Goal: Find specific page/section: Find specific page/section

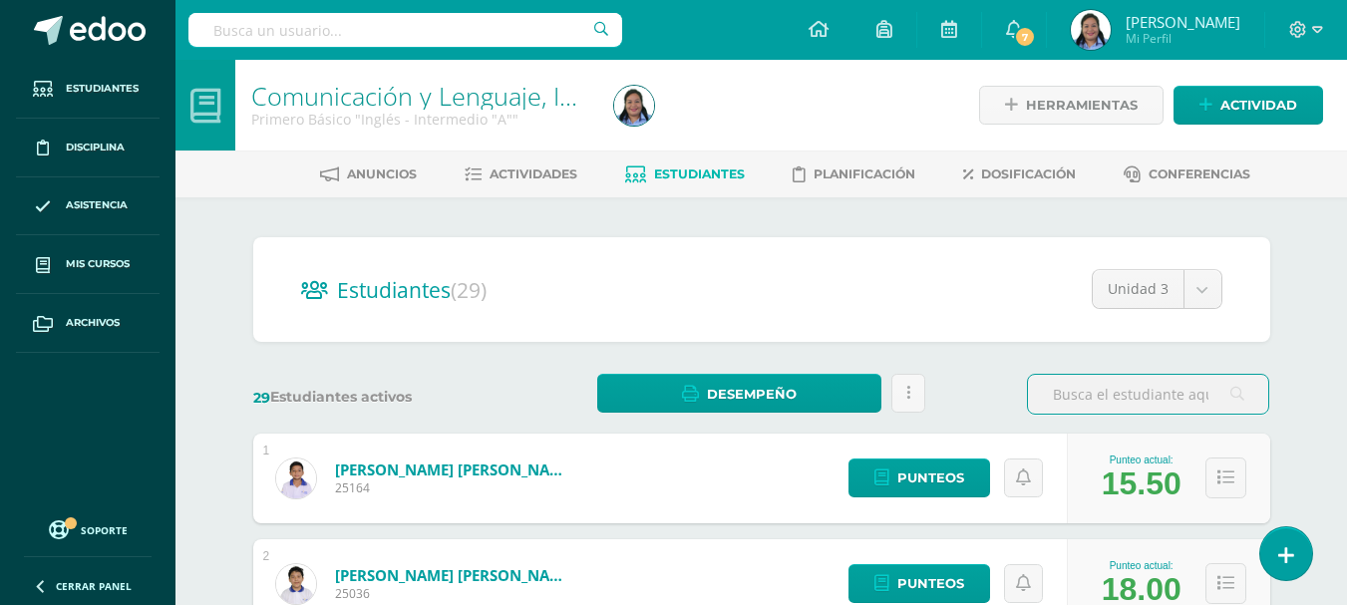
scroll to position [199, 0]
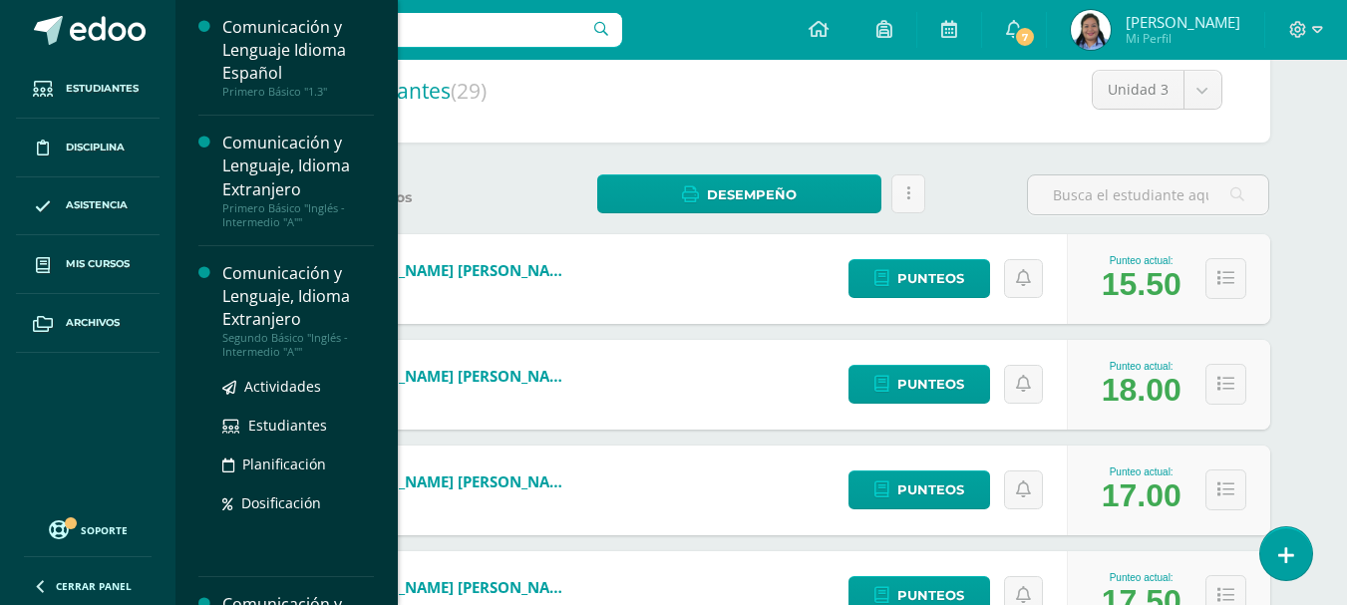
click at [242, 305] on div "Comunicación y Lenguaje, Idioma Extranjero" at bounding box center [298, 296] width 152 height 69
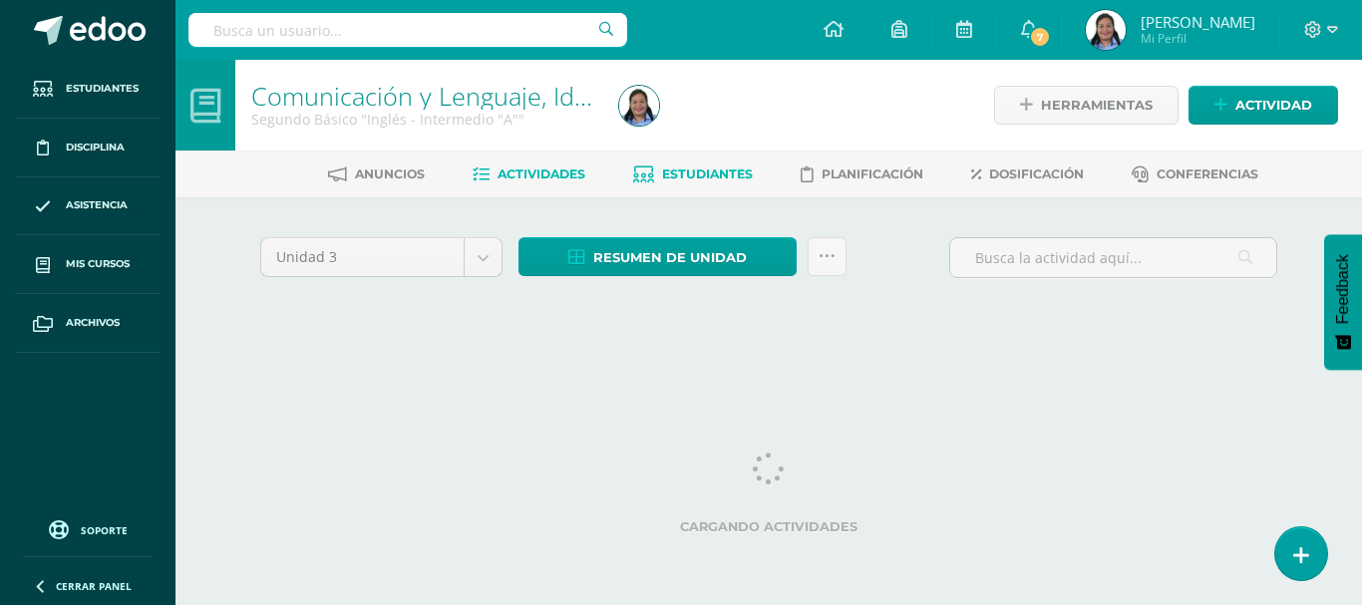
click at [712, 164] on link "Estudiantes" at bounding box center [693, 174] width 120 height 32
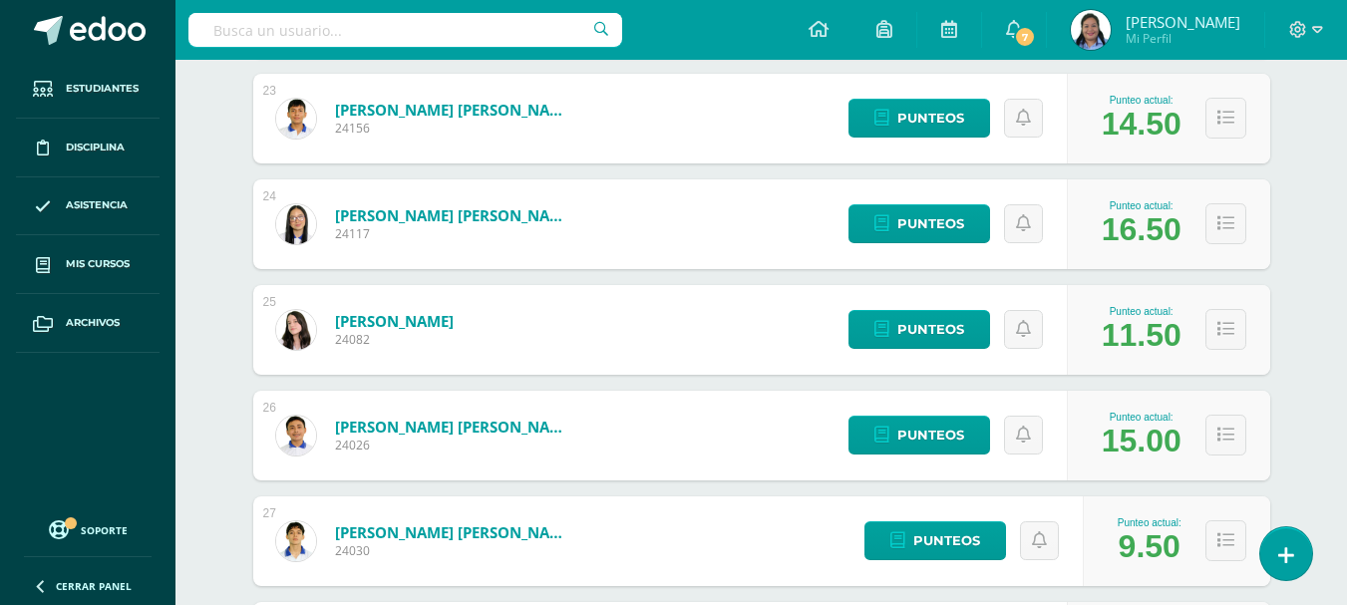
scroll to position [2650, 0]
